Goal: Information Seeking & Learning: Learn about a topic

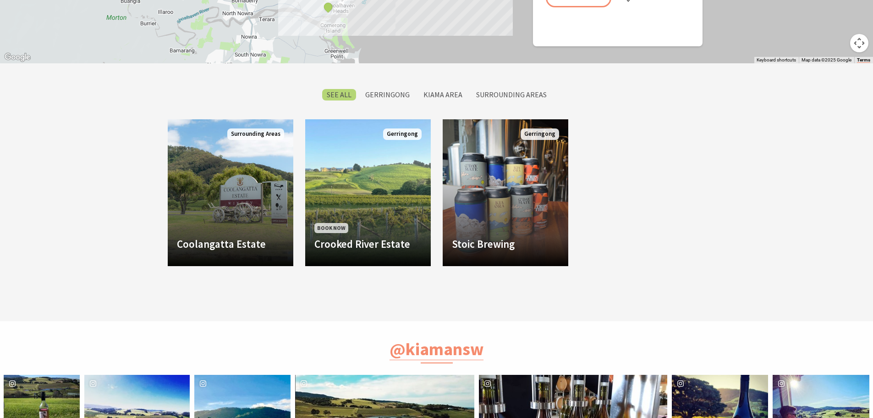
scroll to position [779, 0]
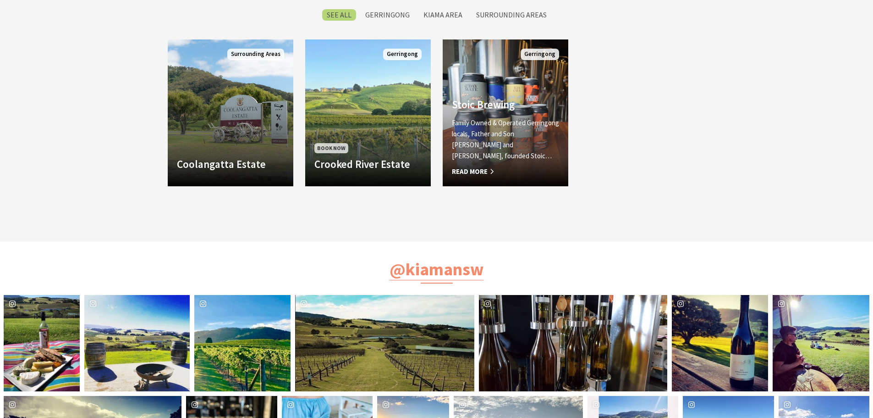
click at [494, 143] on p "Family Owned & Operated Gerringong locals, Father and Son Steve and Andrew, fou…" at bounding box center [505, 139] width 107 height 44
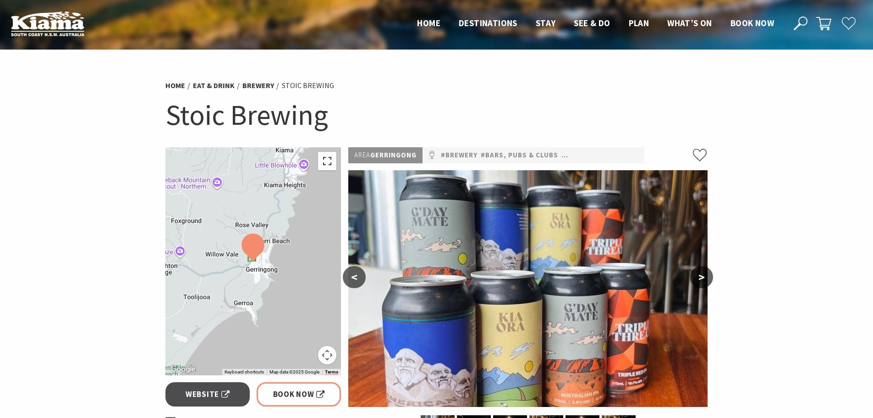
click at [324, 159] on button "Toggle fullscreen view" at bounding box center [327, 161] width 18 height 18
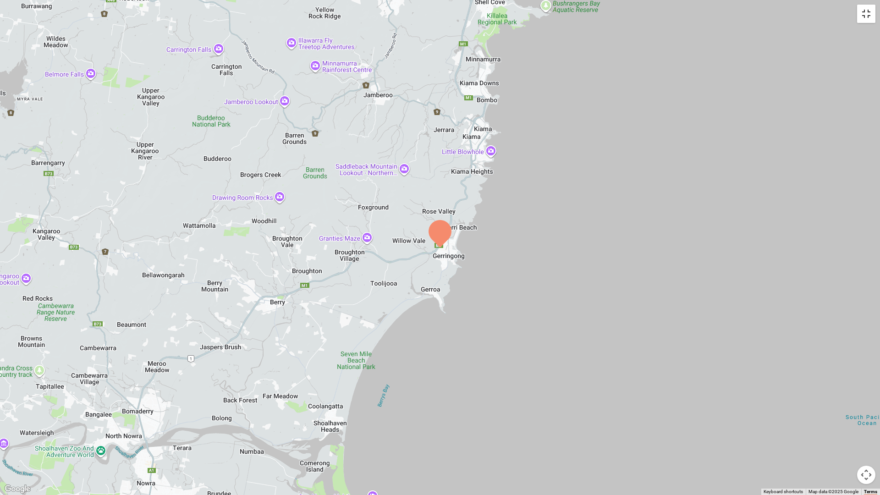
click at [870, 17] on button "Toggle fullscreen view" at bounding box center [866, 14] width 18 height 18
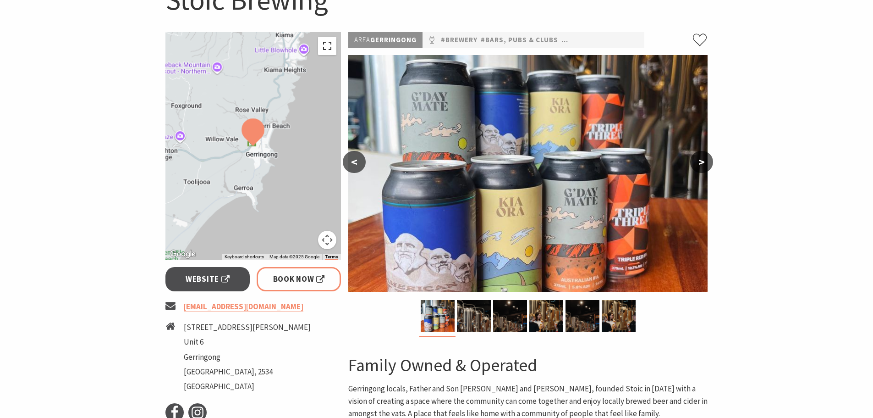
scroll to position [183, 0]
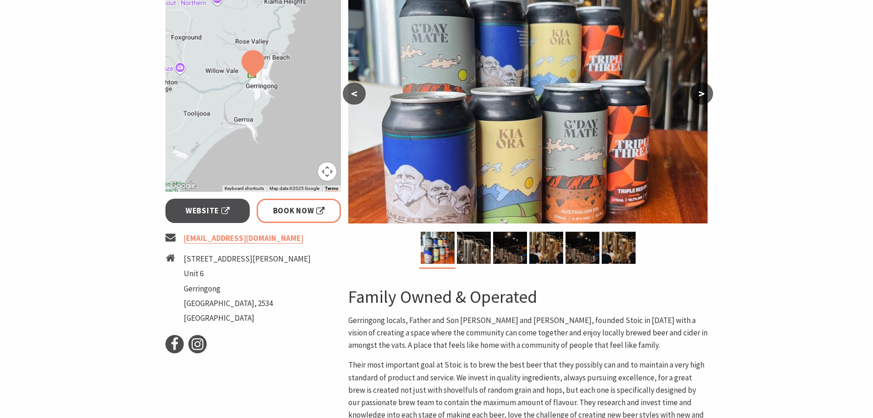
click at [700, 90] on button ">" at bounding box center [701, 94] width 23 height 22
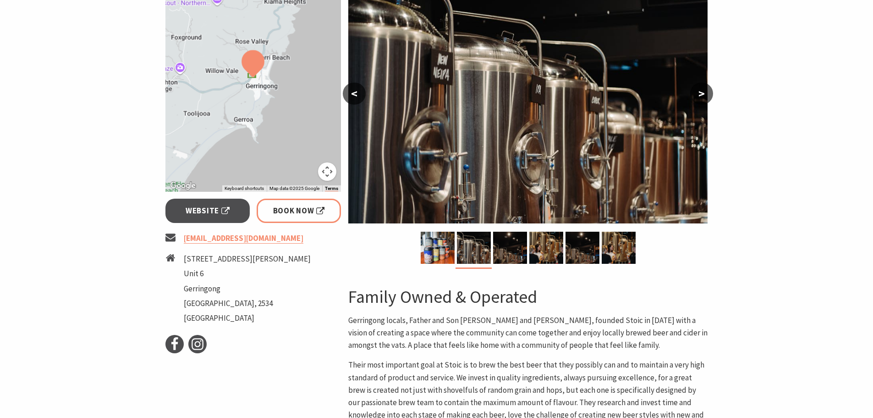
click at [700, 90] on button ">" at bounding box center [701, 94] width 23 height 22
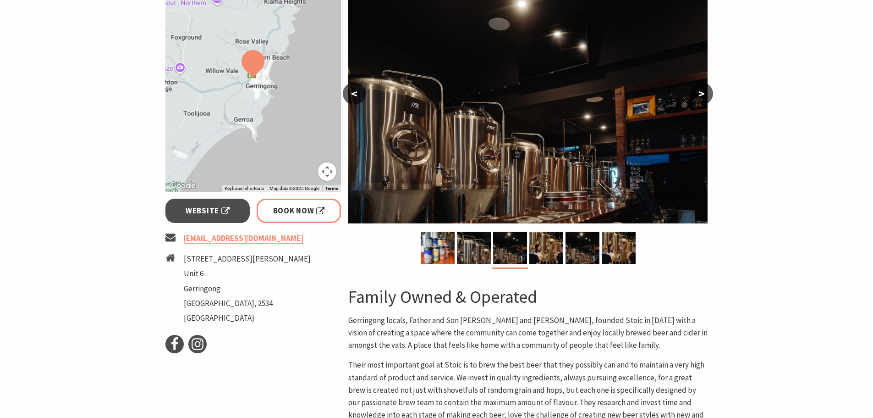
click at [700, 90] on button ">" at bounding box center [701, 94] width 23 height 22
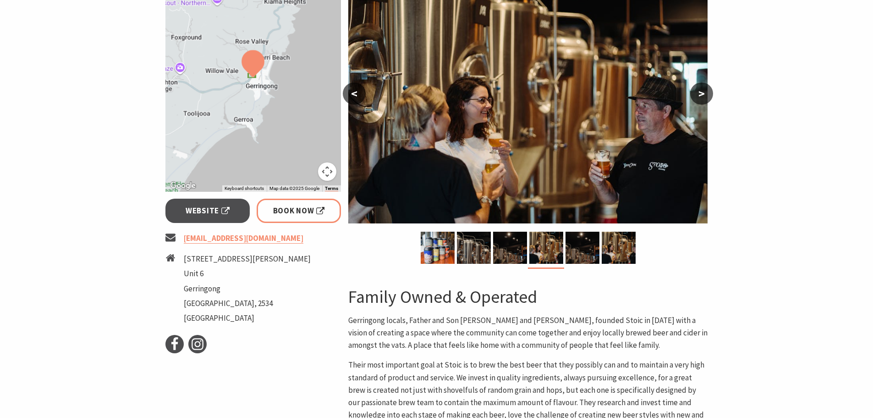
click at [700, 90] on button ">" at bounding box center [701, 94] width 23 height 22
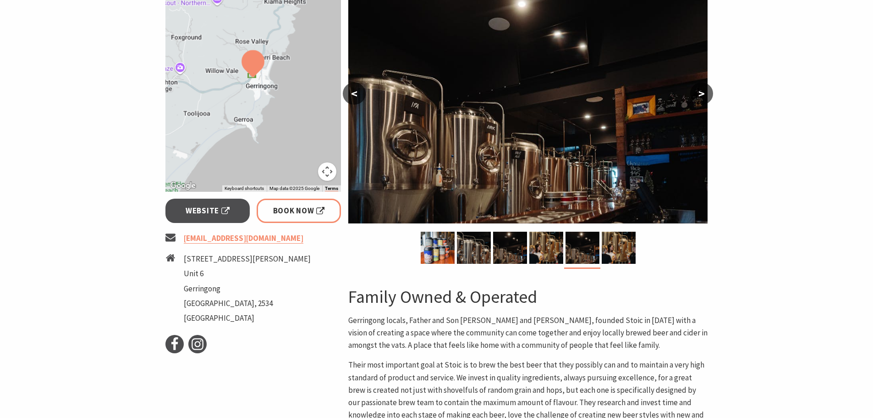
click at [700, 90] on button ">" at bounding box center [701, 94] width 23 height 22
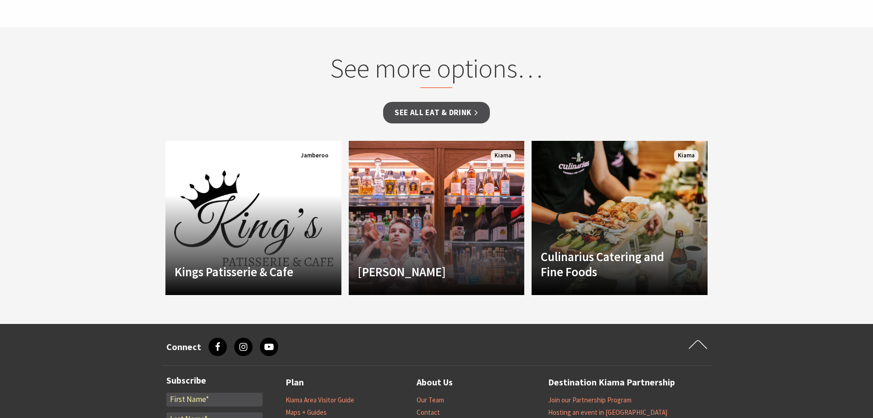
scroll to position [779, 0]
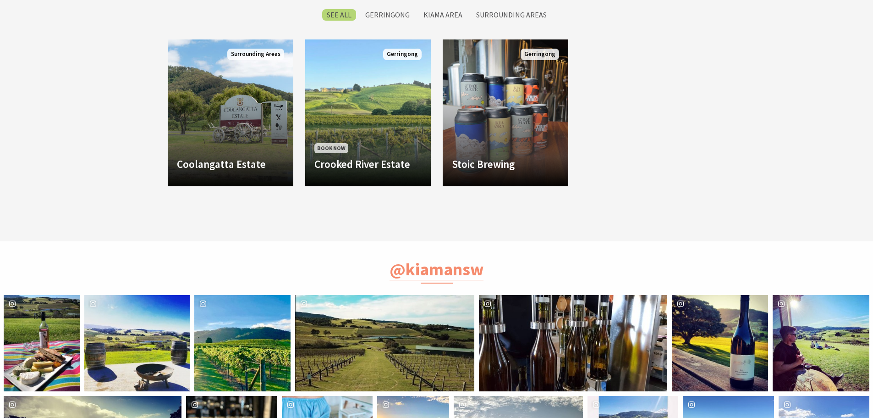
scroll to position [308, 885]
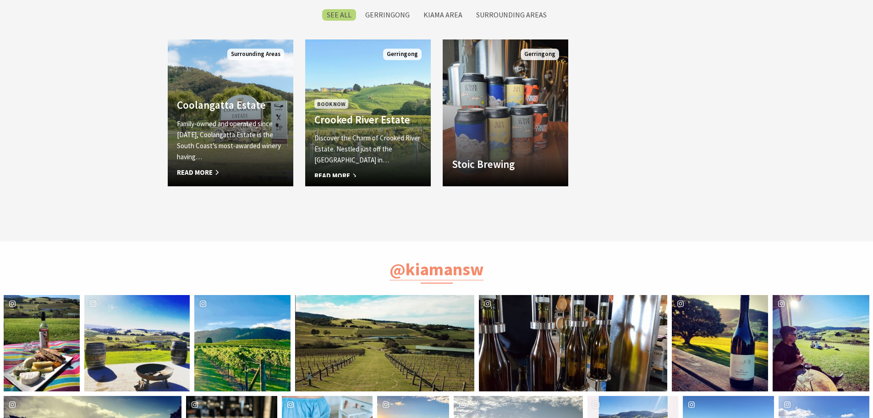
click at [364, 134] on div "Book Now Crooked River Estate Discover the Charm of Crooked River Estate. Nestl…" at bounding box center [368, 137] width 126 height 80
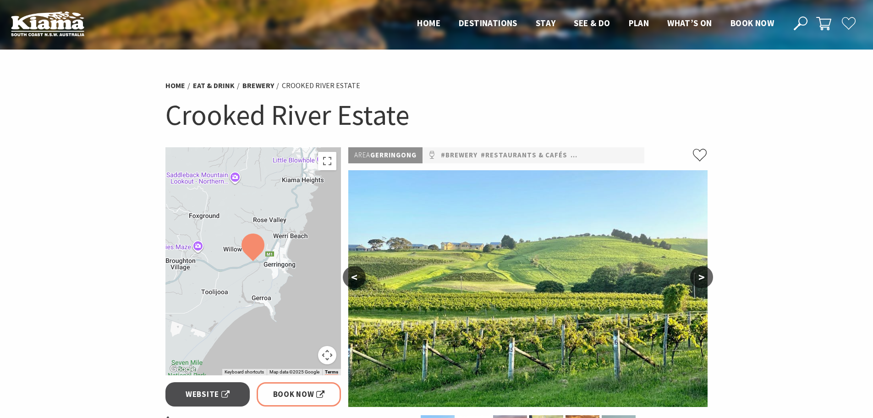
click at [701, 276] on button ">" at bounding box center [701, 277] width 23 height 22
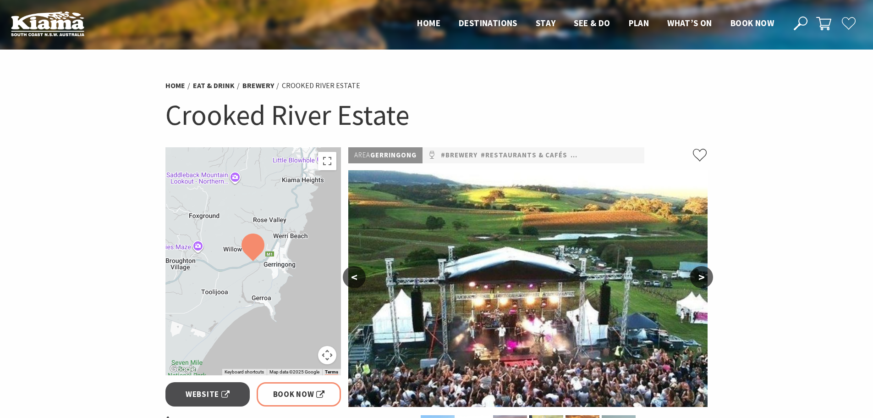
click at [701, 276] on button ">" at bounding box center [701, 277] width 23 height 22
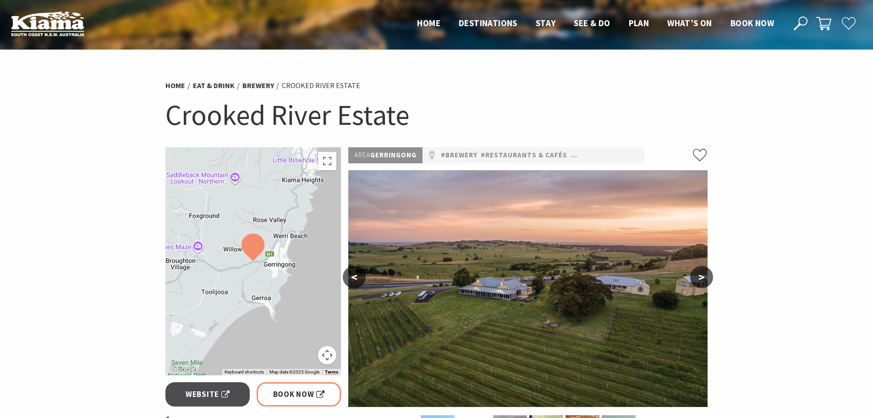
click at [701, 276] on button ">" at bounding box center [701, 277] width 23 height 22
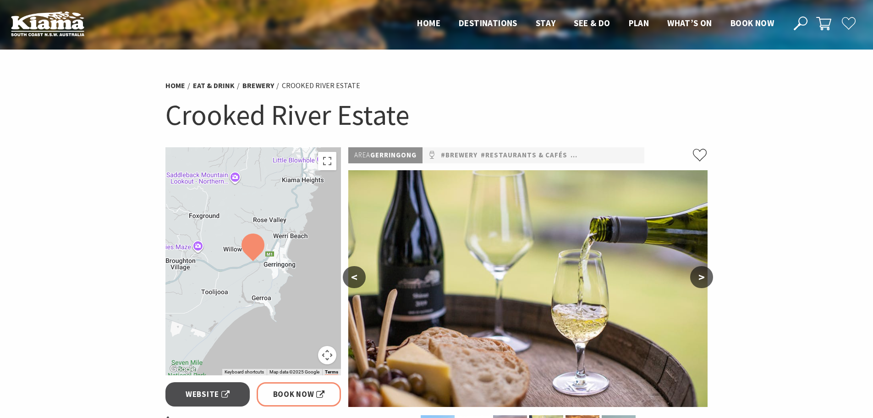
click at [701, 276] on button ">" at bounding box center [701, 277] width 23 height 22
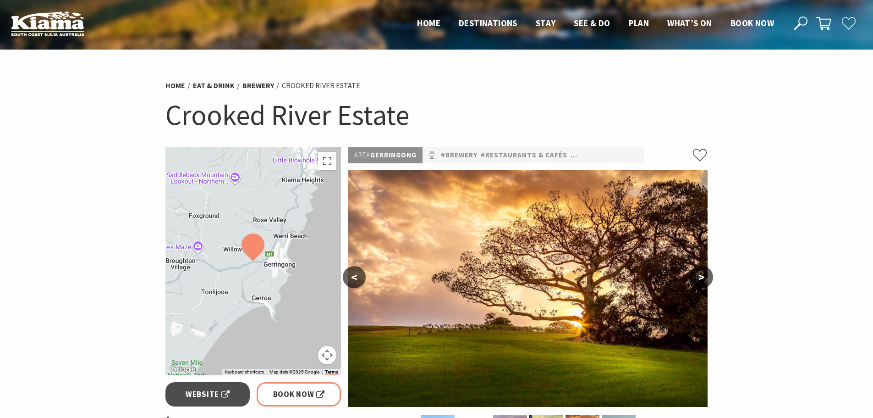
click at [701, 276] on button ">" at bounding box center [701, 277] width 23 height 22
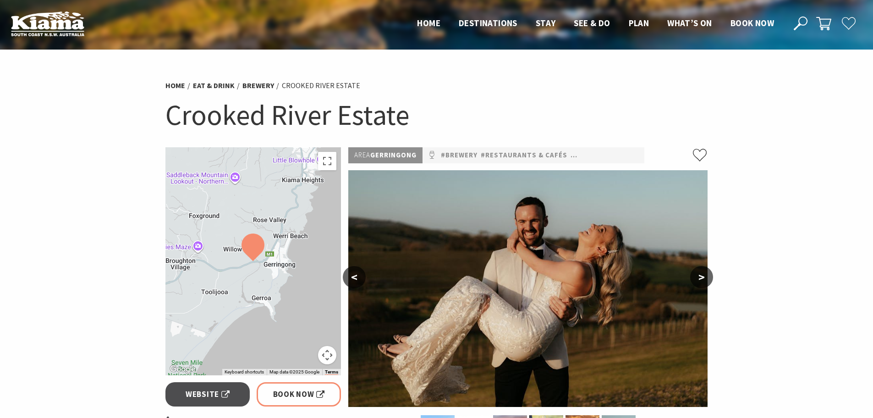
click at [701, 276] on button ">" at bounding box center [701, 277] width 23 height 22
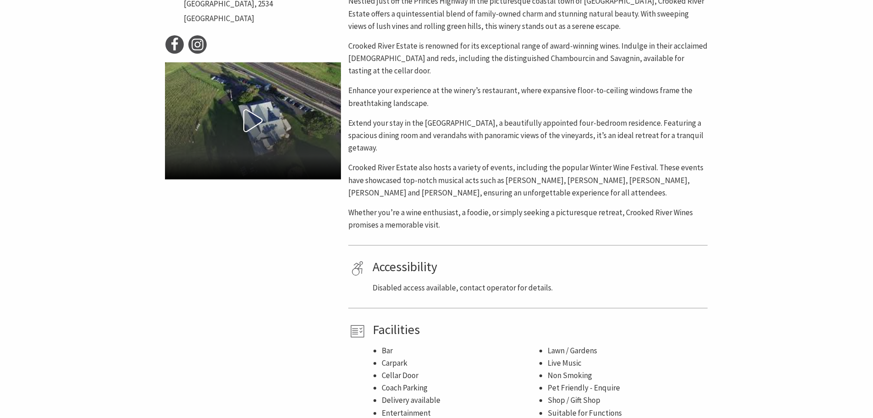
scroll to position [367, 0]
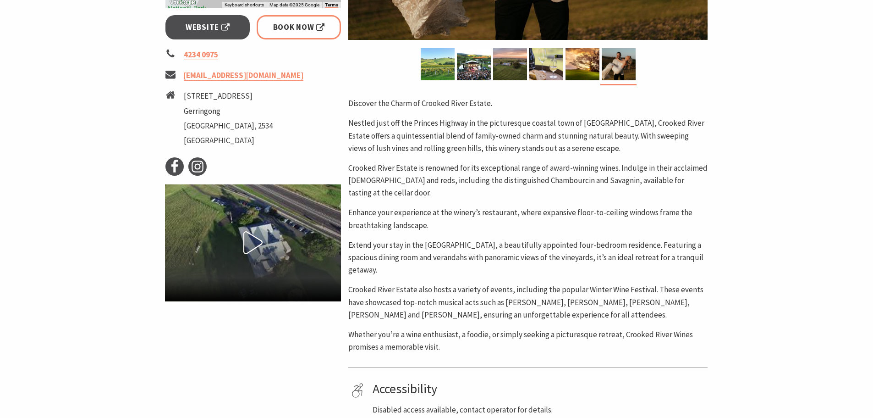
click at [280, 237] on button "Play Video" at bounding box center [253, 242] width 176 height 116
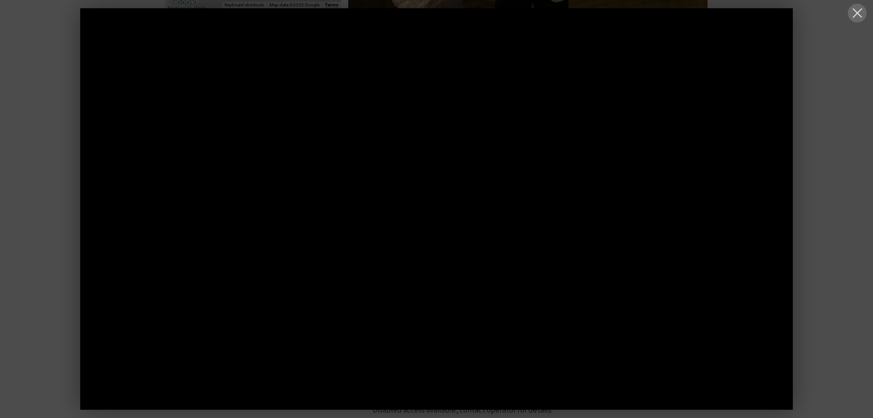
click at [860, 12] on button at bounding box center [857, 13] width 19 height 19
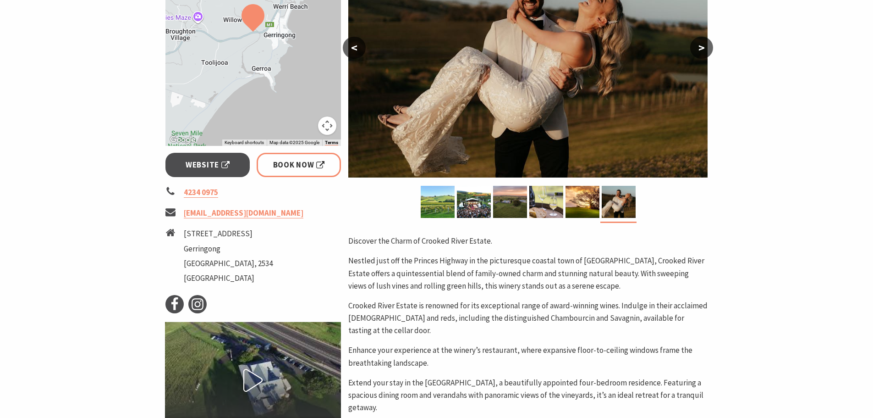
scroll to position [183, 0]
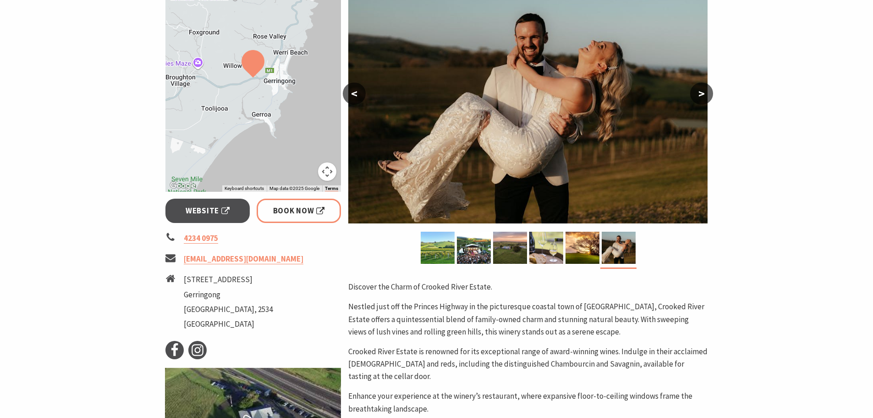
click at [199, 213] on span "Website" at bounding box center [208, 210] width 44 height 12
